Goal: Use online tool/utility: Utilize a website feature to perform a specific function

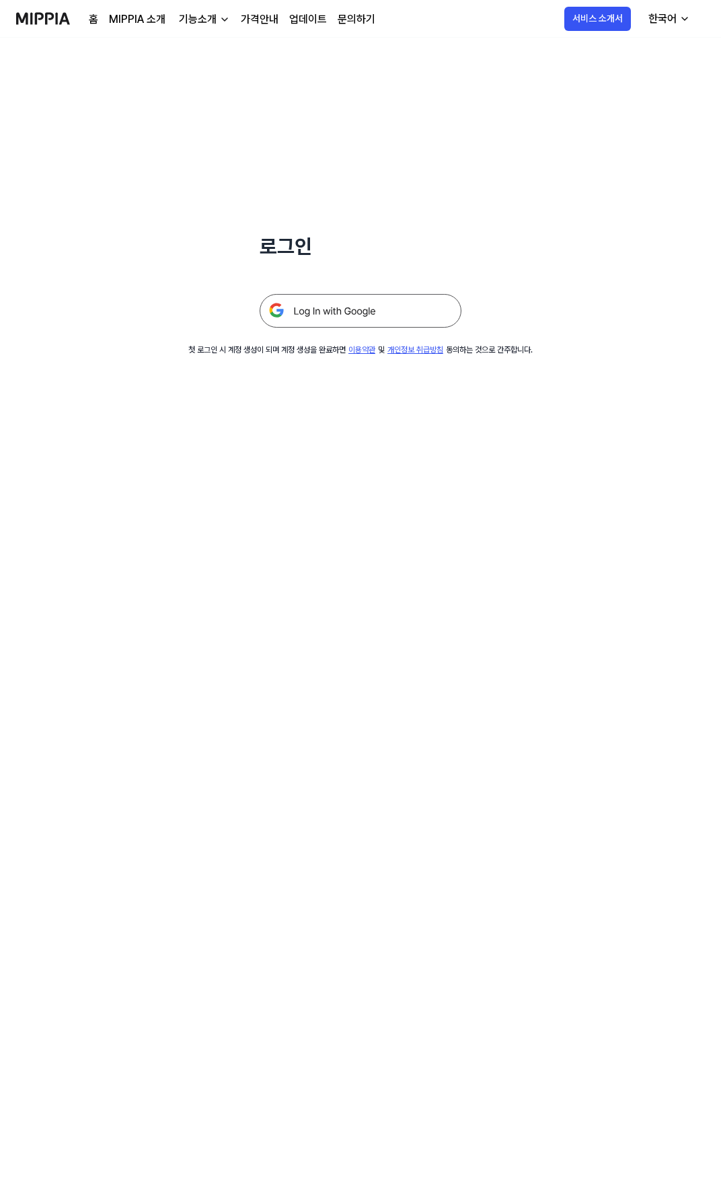
click at [322, 308] on img at bounding box center [361, 311] width 202 height 34
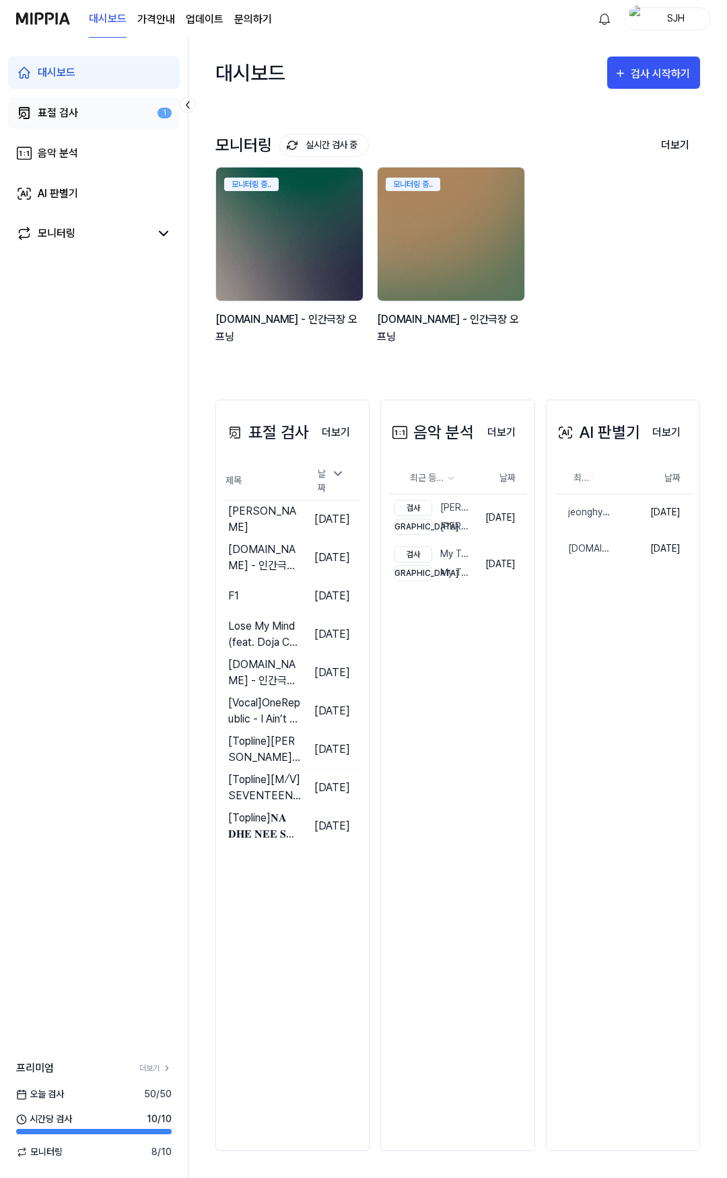
click at [114, 118] on link "표절 검사 1" at bounding box center [94, 113] width 172 height 32
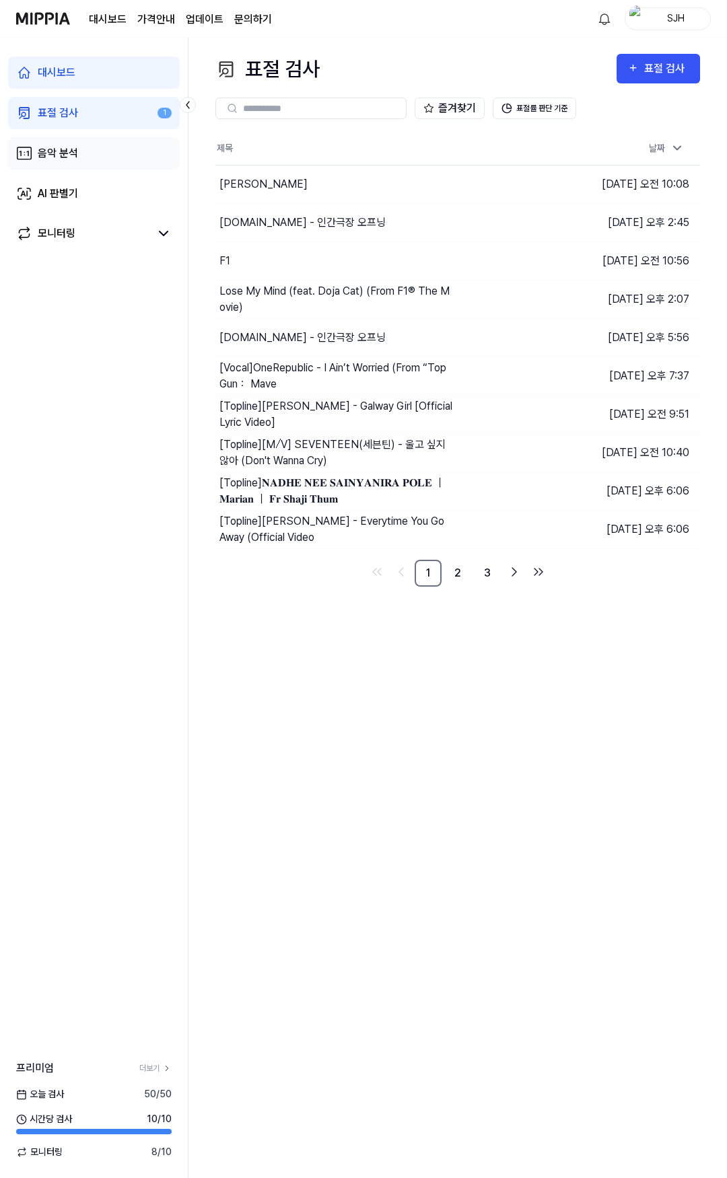
click at [114, 153] on link "음악 분석" at bounding box center [94, 153] width 172 height 32
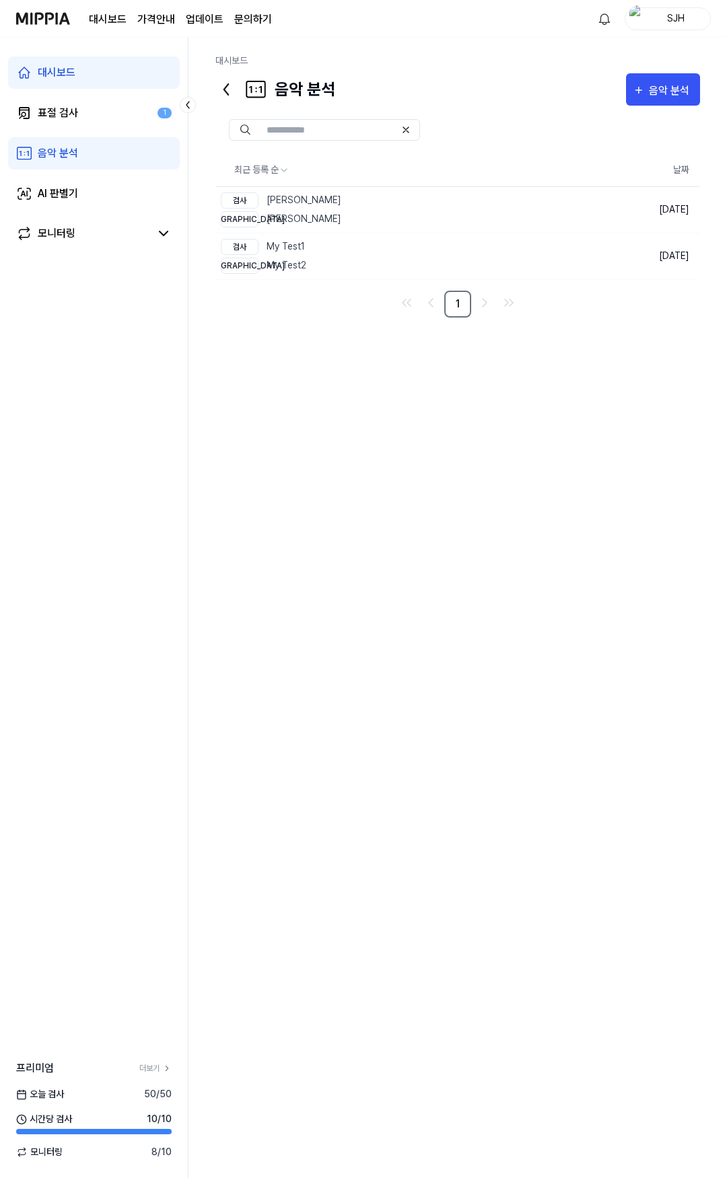
click at [94, 77] on link "대시보드" at bounding box center [94, 73] width 172 height 32
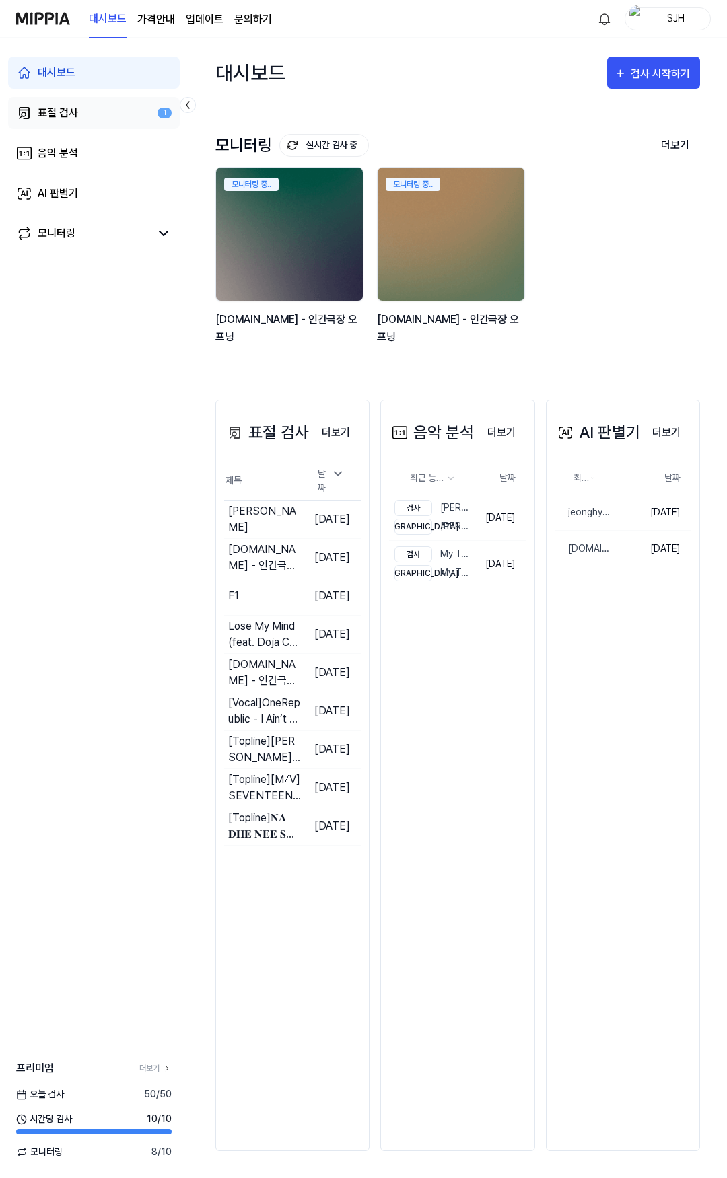
click at [75, 103] on link "표절 검사 1" at bounding box center [94, 113] width 172 height 32
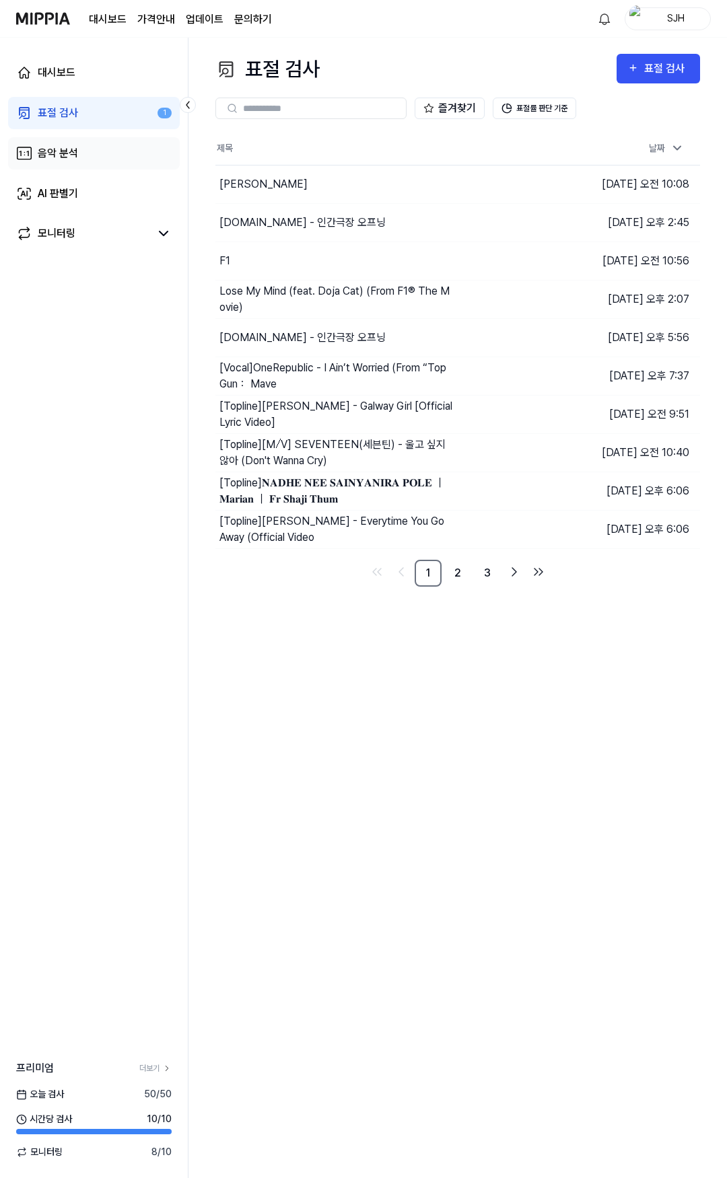
click at [111, 145] on link "음악 분석" at bounding box center [94, 153] width 172 height 32
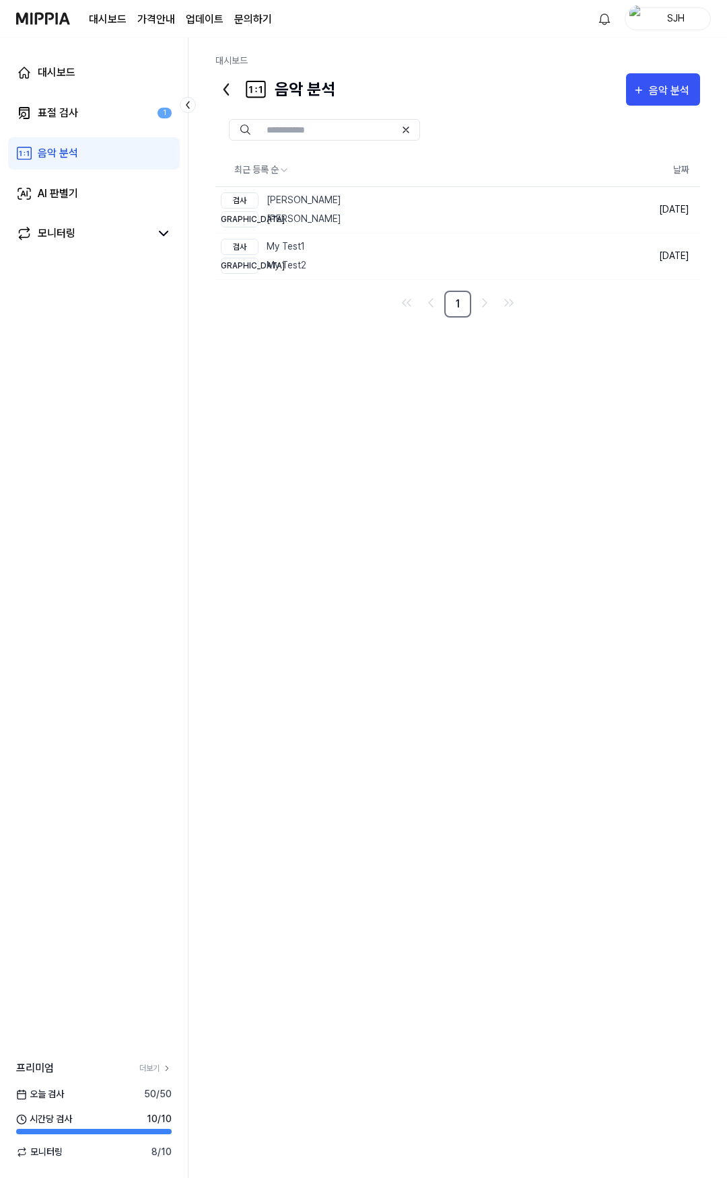
click at [125, 174] on div "대시보드 표절 검사 1 음악 분석 AI 판별기 모니터링" at bounding box center [94, 153] width 188 height 231
